Goal: Information Seeking & Learning: Learn about a topic

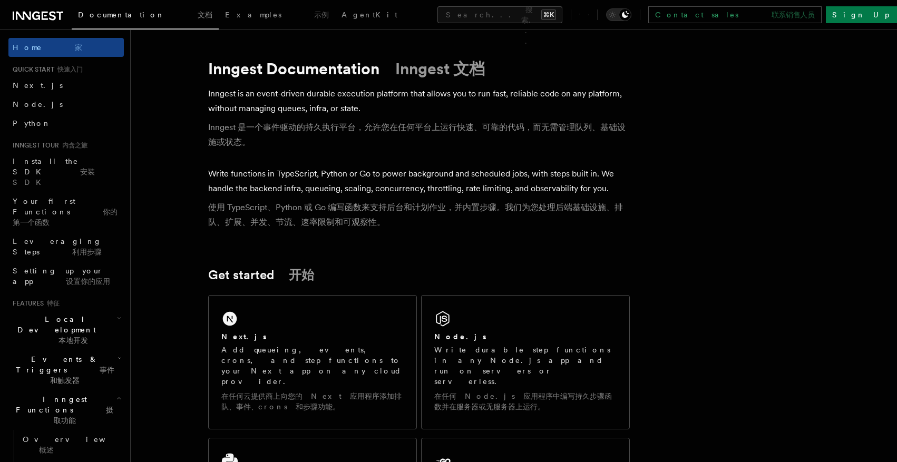
click at [113, 13] on span "Documentation 文档" at bounding box center [145, 15] width 134 height 8
click at [219, 22] on link "Examples 示例" at bounding box center [277, 15] width 116 height 25
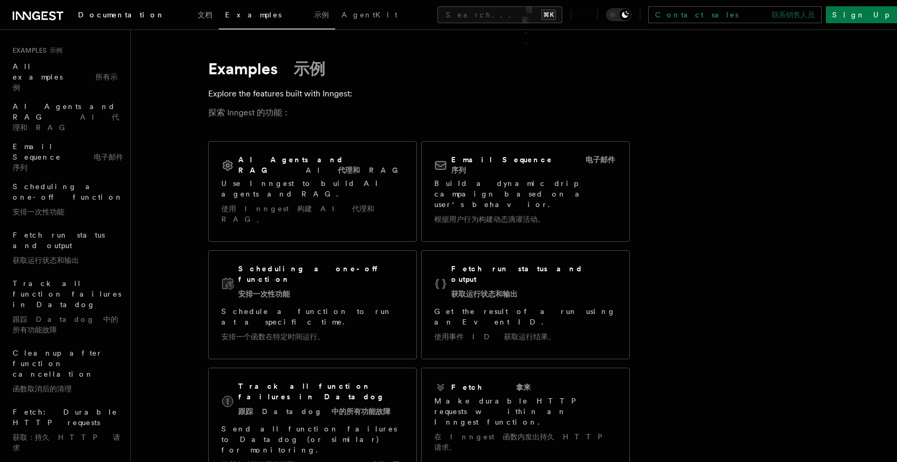
click at [124, 15] on span "Documentation 文档" at bounding box center [145, 15] width 134 height 8
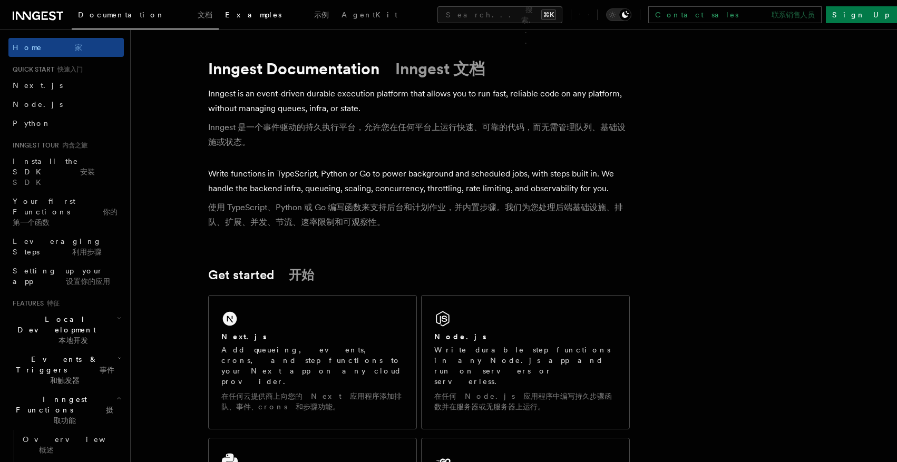
click at [219, 22] on link "Examples 示例" at bounding box center [277, 15] width 116 height 25
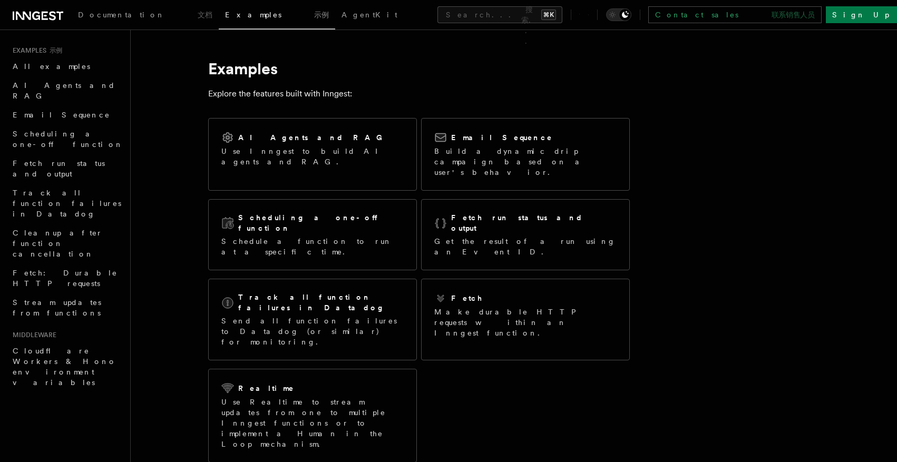
click at [272, 19] on div "Documentation 文档 Examples 示例 AgentKit Search... 搜索... ⌘K Contact sales 联系销售人员 S…" at bounding box center [448, 14] width 897 height 29
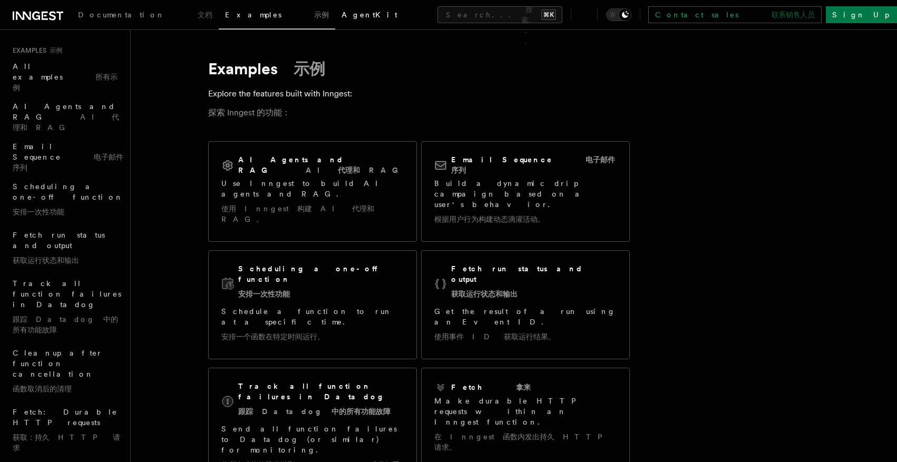
click at [341, 19] on span "AgentKit" at bounding box center [369, 15] width 56 height 8
click at [115, 15] on span "Documentation 文档" at bounding box center [145, 15] width 134 height 8
